Goal: Find contact information: Find contact information

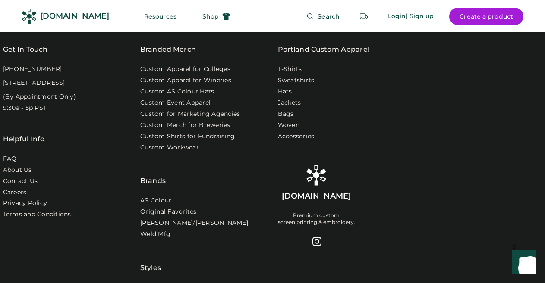
scroll to position [3090, 0]
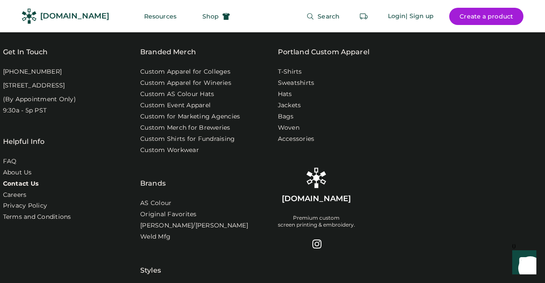
click at [25, 180] on link "Contact Us" at bounding box center [21, 184] width 36 height 9
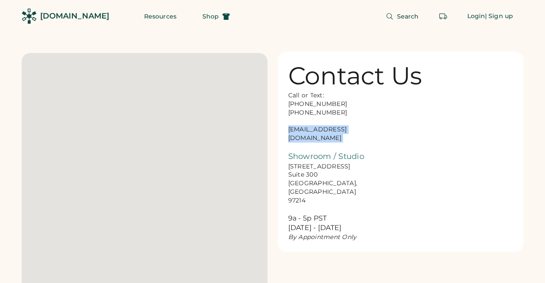
click at [376, 134] on div "Contact Us Call or Text: [PHONE_NUMBER] [PHONE_NUMBER] [EMAIL_ADDRESS][DOMAIN_N…" at bounding box center [401, 152] width 246 height 201
drag, startPoint x: 372, startPoint y: 131, endPoint x: 278, endPoint y: 132, distance: 94.1
click at [278, 132] on div "Contact Us Call or Text: [PHONE_NUMBER] [PHONE_NUMBER] [EMAIL_ADDRESS][DOMAIN_N…" at bounding box center [401, 152] width 246 height 201
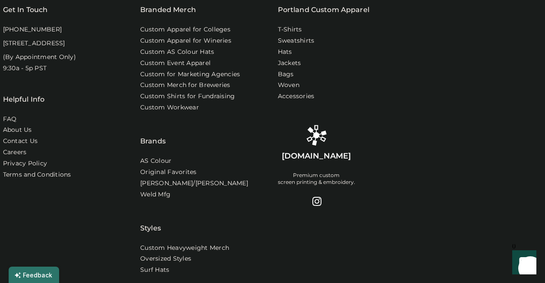
scroll to position [389, 0]
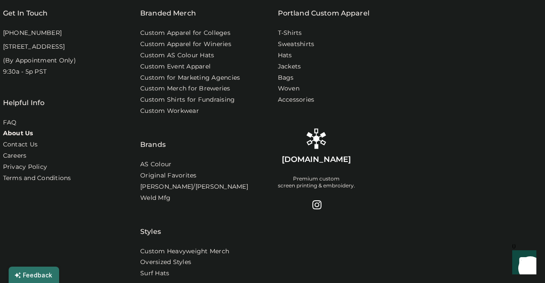
click at [7, 138] on link "About Us" at bounding box center [18, 133] width 30 height 9
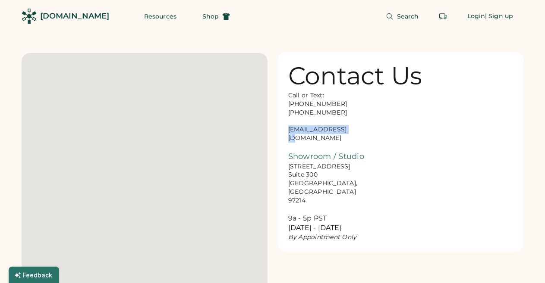
drag, startPoint x: 361, startPoint y: 127, endPoint x: 287, endPoint y: 132, distance: 74.0
click at [287, 132] on div "Contact Us Call or Text: 888-299-3595 503-954-3595 hello@rendered.co Showroom /…" at bounding box center [401, 152] width 246 height 201
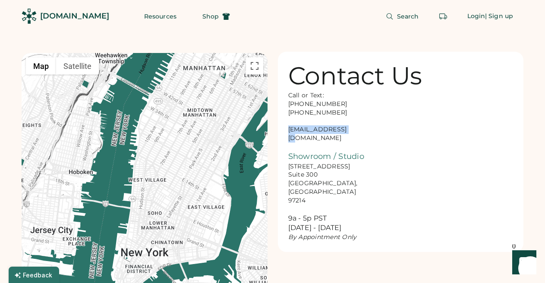
click at [332, 126] on div "Call or Text: 888-299-3595 503-954-3595 hello@rendered.co Showroom / Studio 916…" at bounding box center [331, 166] width 86 height 151
